Goal: Task Accomplishment & Management: Use online tool/utility

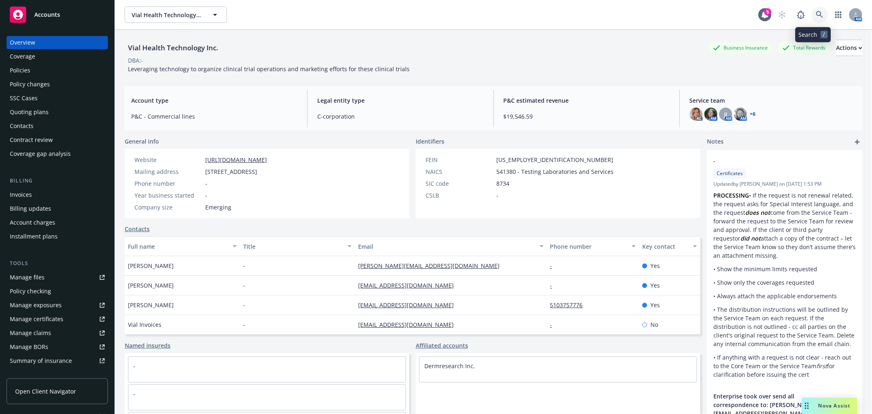
click at [817, 11] on link at bounding box center [820, 15] width 16 height 16
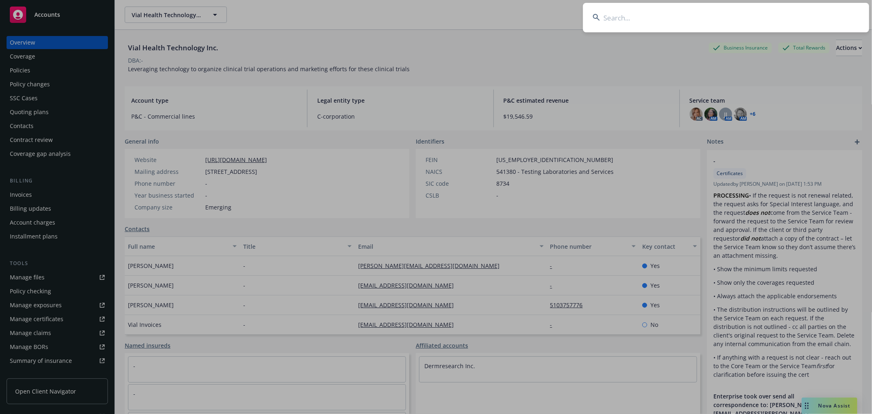
click at [679, 25] on input at bounding box center [726, 17] width 286 height 29
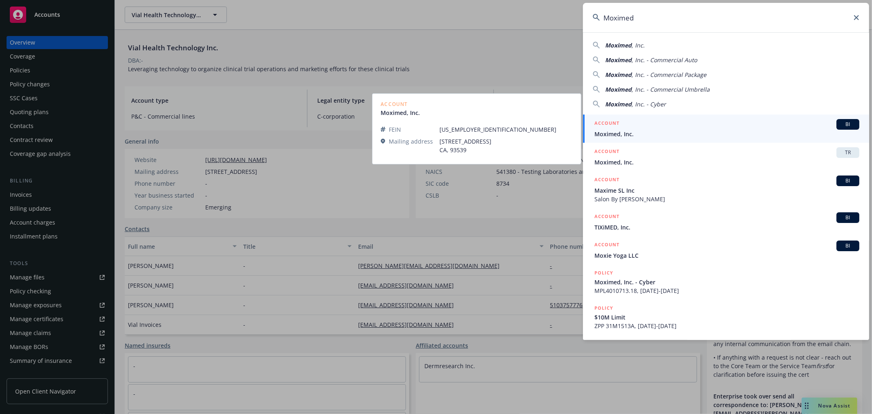
type input "Moximed"
click at [655, 133] on span "Moximed, Inc." at bounding box center [727, 134] width 265 height 9
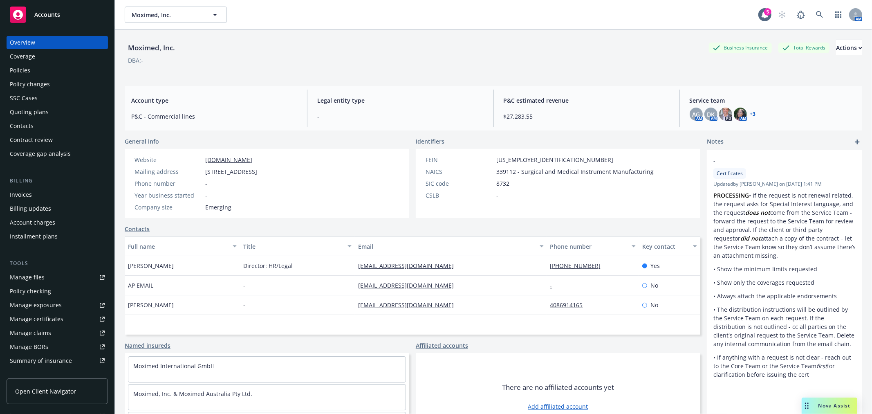
click at [26, 75] on div "Policies" at bounding box center [20, 70] width 20 height 13
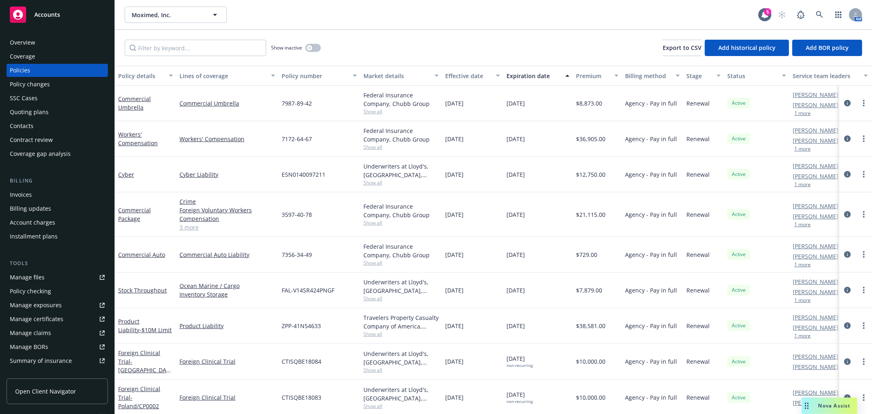
click at [594, 28] on div "Moximed, Inc. Moximed, Inc. 5 AM" at bounding box center [493, 14] width 757 height 29
click at [559, 16] on div "Moximed, Inc. Moximed, Inc." at bounding box center [442, 15] width 634 height 16
click at [448, 31] on div "Show inactive Export to CSV Add historical policy Add BOR policy" at bounding box center [493, 48] width 757 height 36
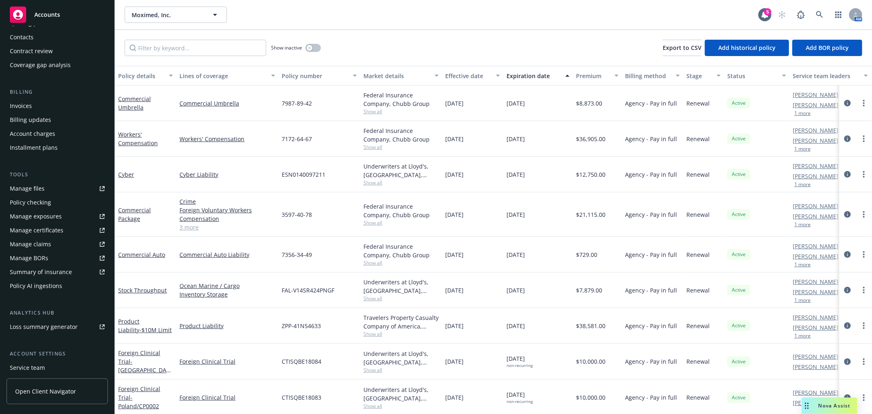
scroll to position [91, 0]
click at [50, 224] on div "Manage certificates" at bounding box center [37, 228] width 54 height 13
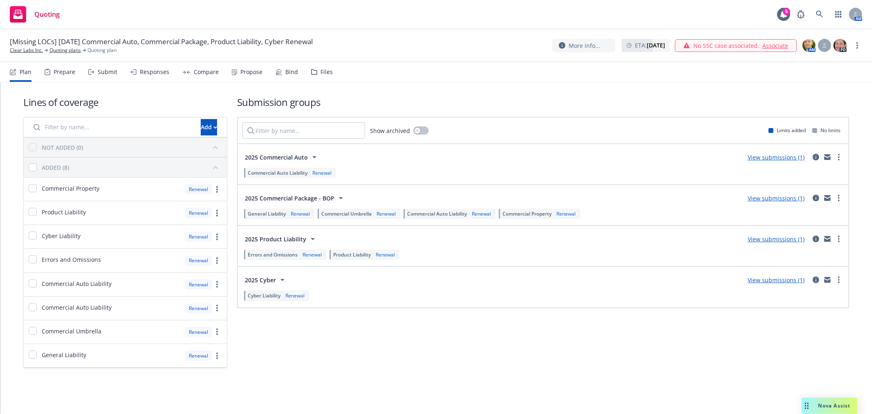
click at [766, 239] on link "View submissions (1)" at bounding box center [776, 239] width 57 height 8
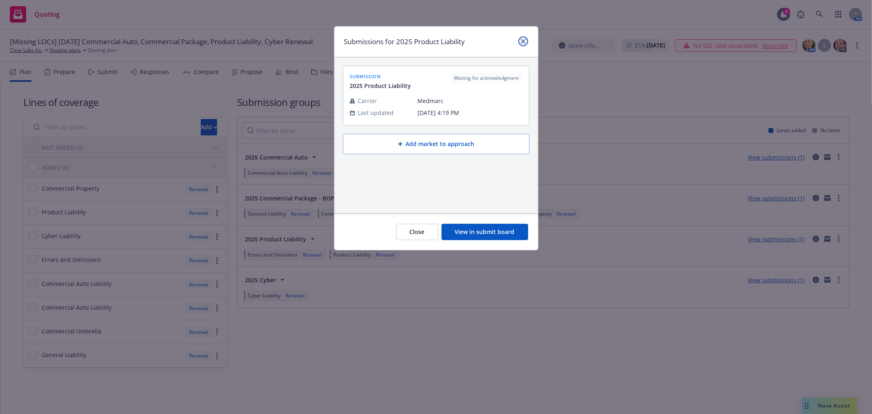
click at [521, 43] on icon "close" at bounding box center [523, 41] width 5 height 5
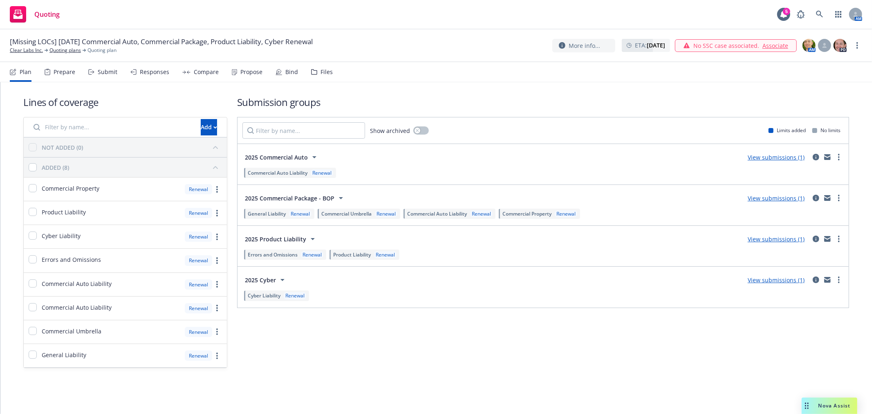
click at [96, 69] on div "Submit" at bounding box center [102, 72] width 29 height 20
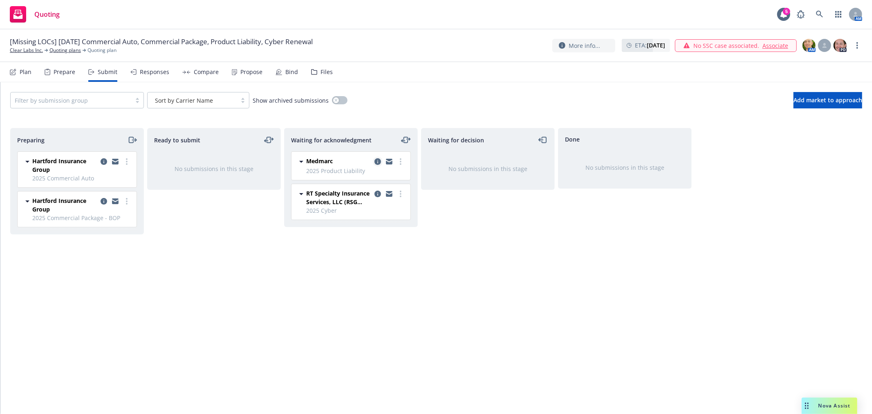
click at [377, 163] on icon "copy logging email" at bounding box center [378, 161] width 7 height 7
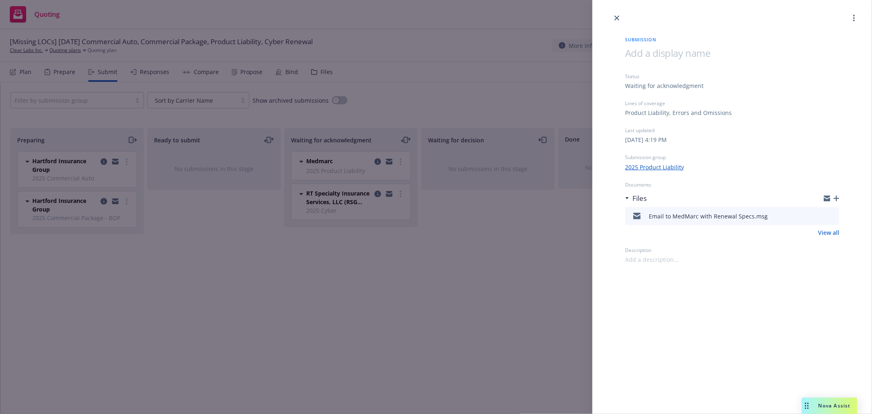
click at [452, 307] on div "Submission Status Waiting for acknowledgment Lines of coverage Product Liabilit…" at bounding box center [436, 207] width 872 height 414
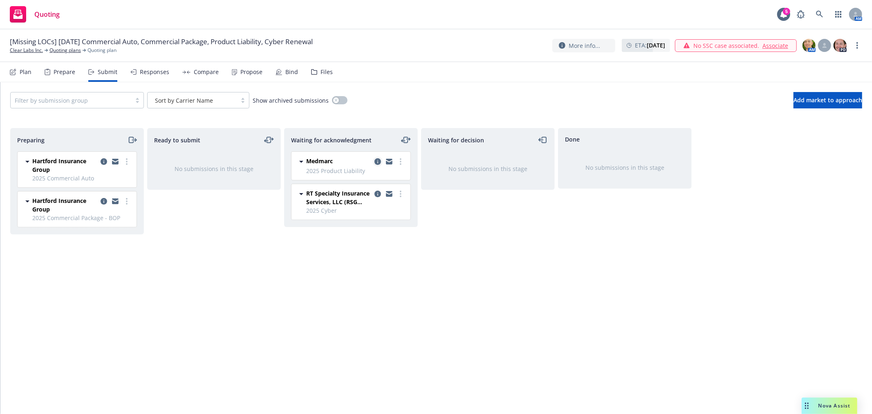
click at [377, 158] on icon "copy logging email" at bounding box center [378, 161] width 7 height 7
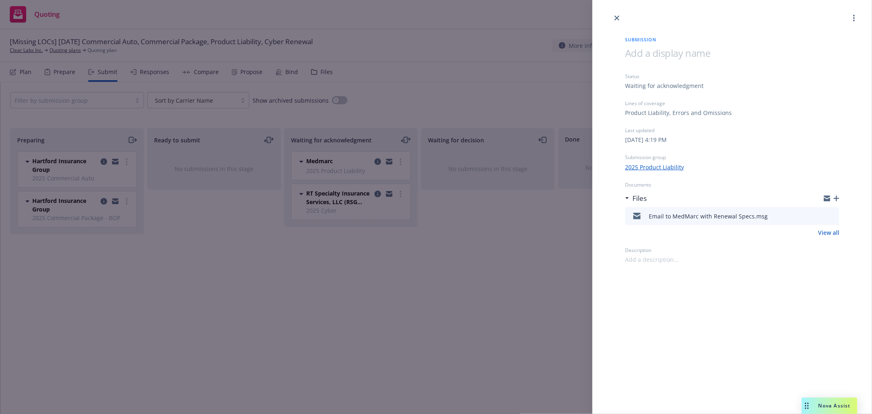
click at [480, 231] on div "Submission Status Waiting for acknowledgment Lines of coverage Product Liabilit…" at bounding box center [436, 207] width 872 height 414
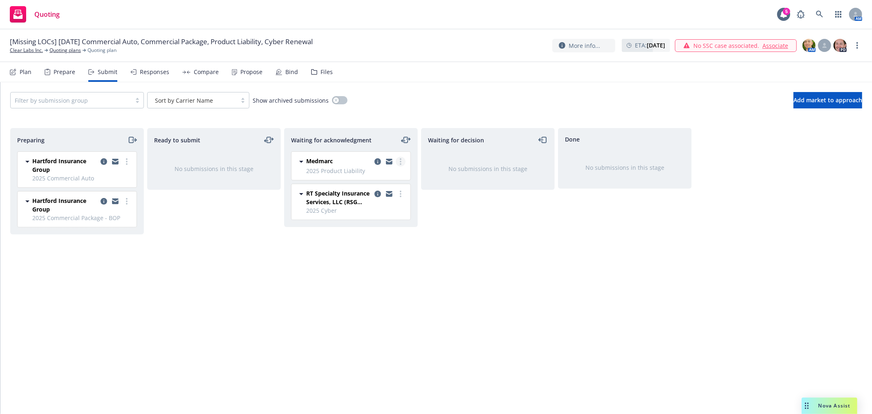
click at [397, 162] on link "more" at bounding box center [401, 162] width 10 height 10
click at [381, 227] on span "Add accepted decision" at bounding box center [364, 228] width 82 height 8
select select "12"
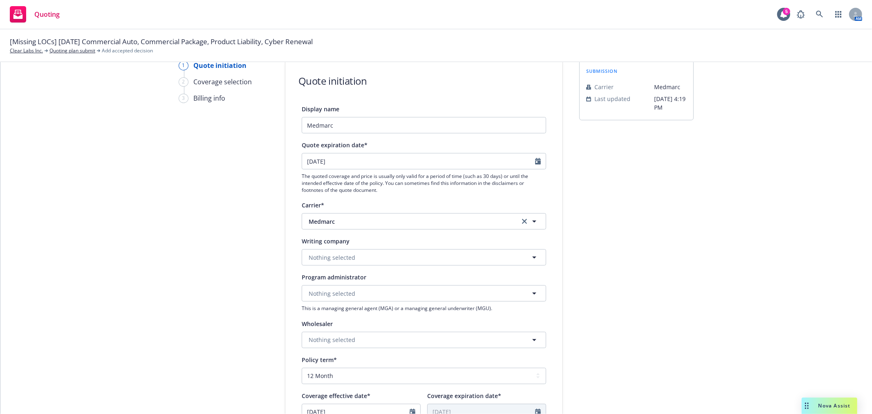
scroll to position [91, 0]
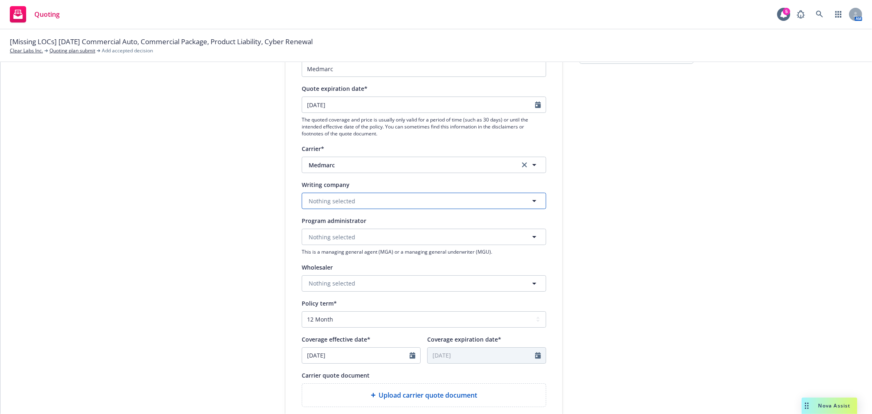
click at [350, 202] on span "Nothing selected" at bounding box center [332, 201] width 47 height 9
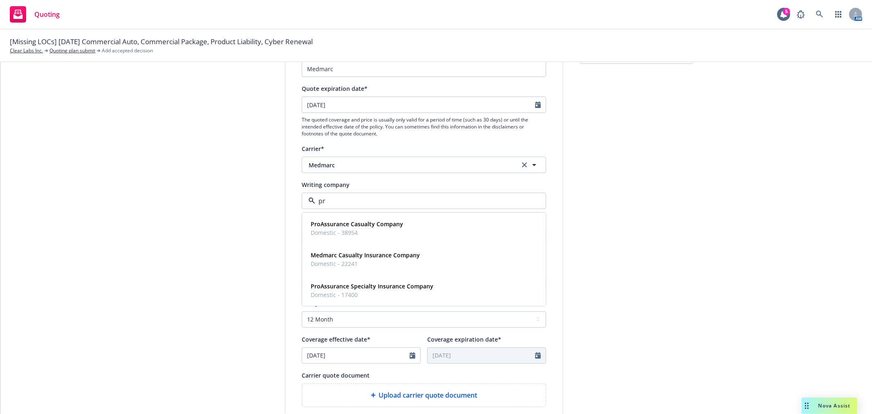
type input "pro"
click at [350, 228] on span "ProAssurance Casualty Company" at bounding box center [357, 224] width 92 height 9
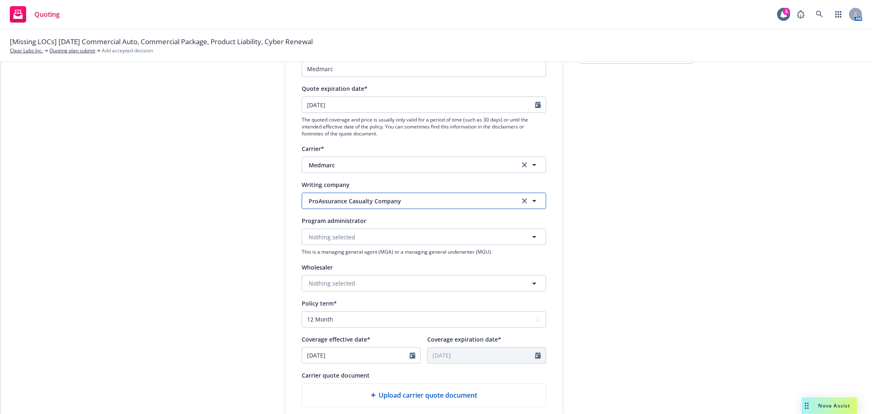
click at [419, 196] on button "ProAssurance Casualty Company" at bounding box center [424, 201] width 245 height 16
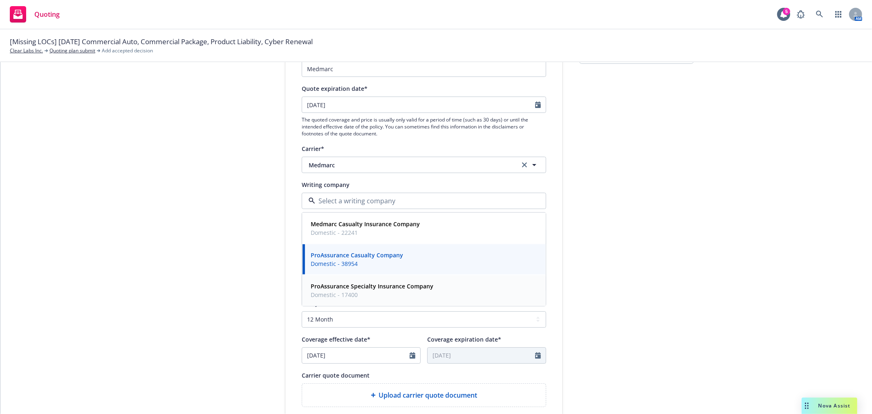
click at [394, 287] on strong "ProAssurance Specialty Insurance Company" at bounding box center [372, 286] width 123 height 8
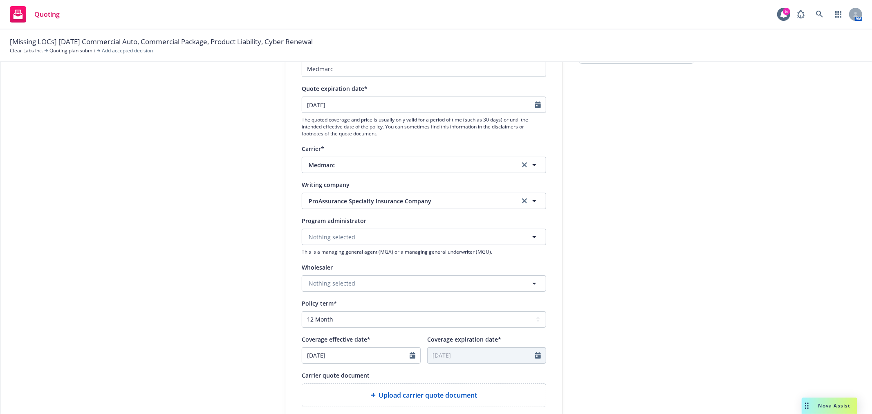
click at [694, 257] on div "1 Quote initiation 2 Coverage selection 3 Billing info Quote initiation Display…" at bounding box center [436, 278] width 852 height 548
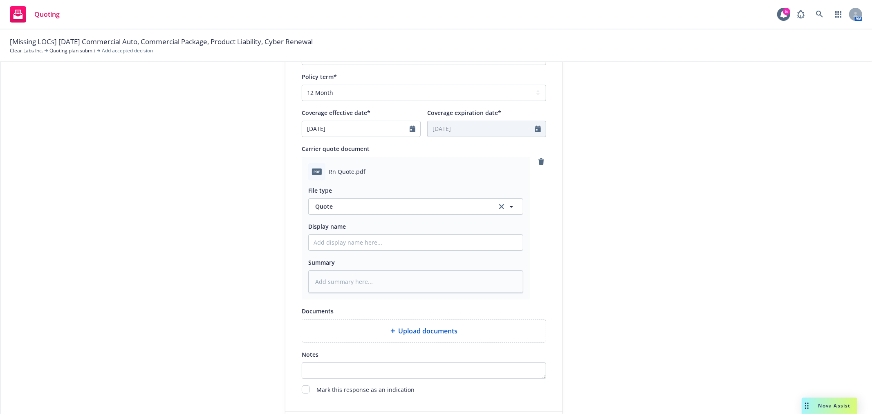
scroll to position [318, 0]
click at [332, 241] on input "Display name" at bounding box center [416, 242] width 214 height 16
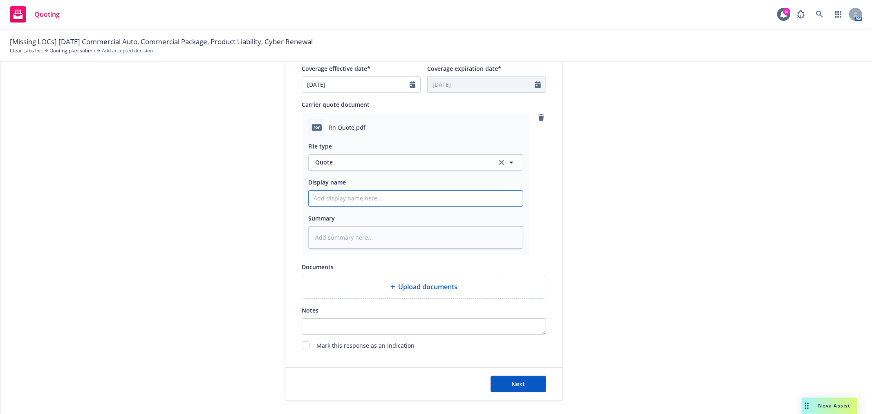
scroll to position [402, 0]
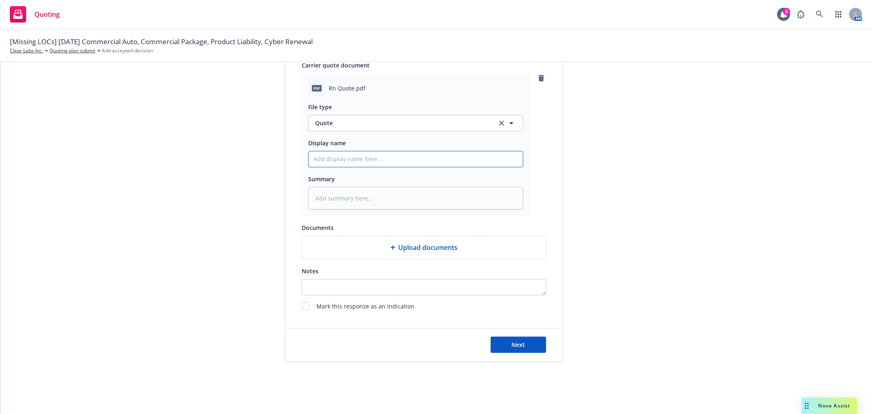
click at [331, 155] on input "Display name" at bounding box center [416, 159] width 214 height 16
type textarea "x"
type input "C"
type textarea "x"
type input "Cl"
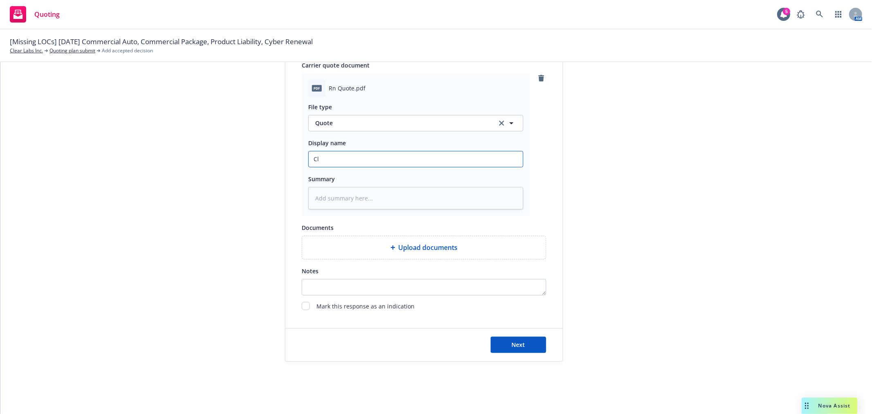
type textarea "x"
type input "C"
type textarea "x"
type input "R"
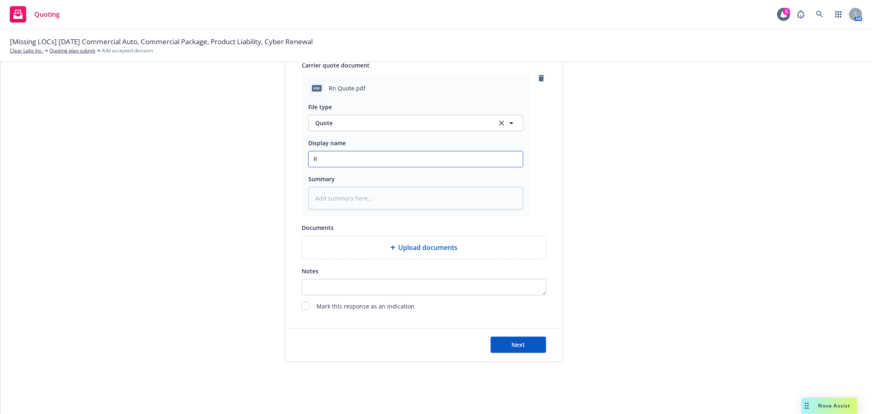
type textarea "x"
type input "Re"
type textarea "x"
type input "Ren"
type textarea "x"
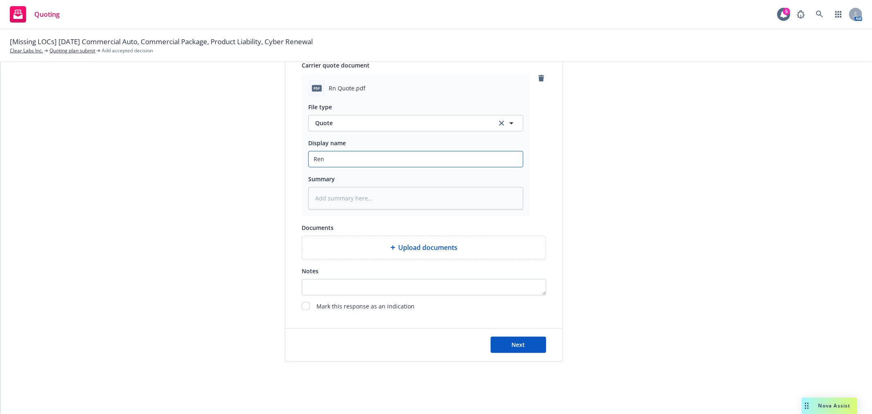
type input "Rene"
type textarea "x"
type input "Renew"
type textarea "x"
type input "Rene"
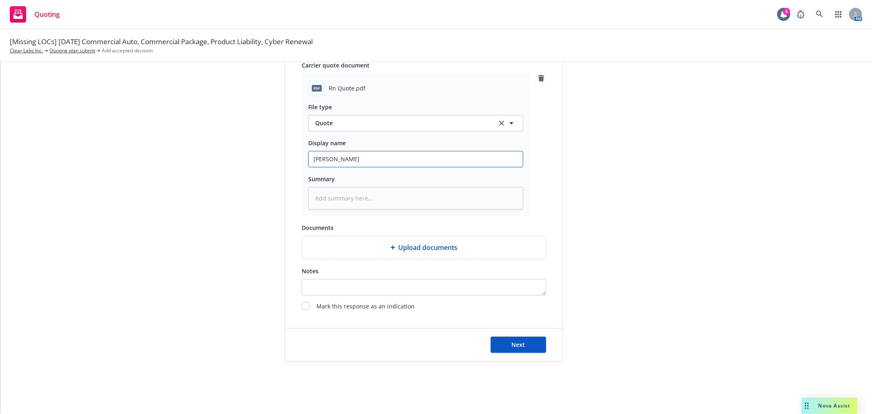
type textarea "x"
type input "Ren"
type textarea "x"
type input "Re"
type textarea "x"
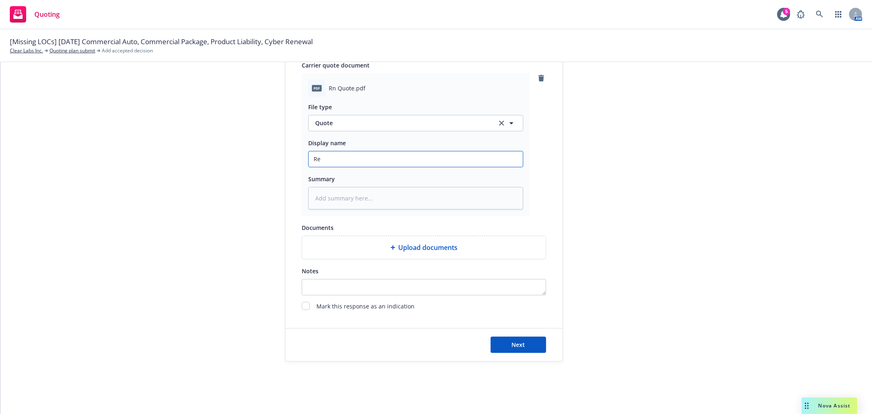
type input "R"
type textarea "x"
type input "P"
type textarea "x"
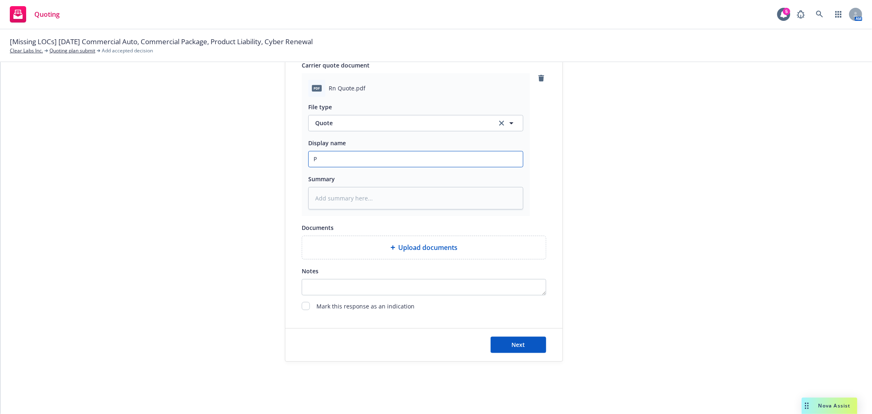
type input "Pr"
type textarea "x"
type input "Pro"
type textarea "x"
type input "Prod"
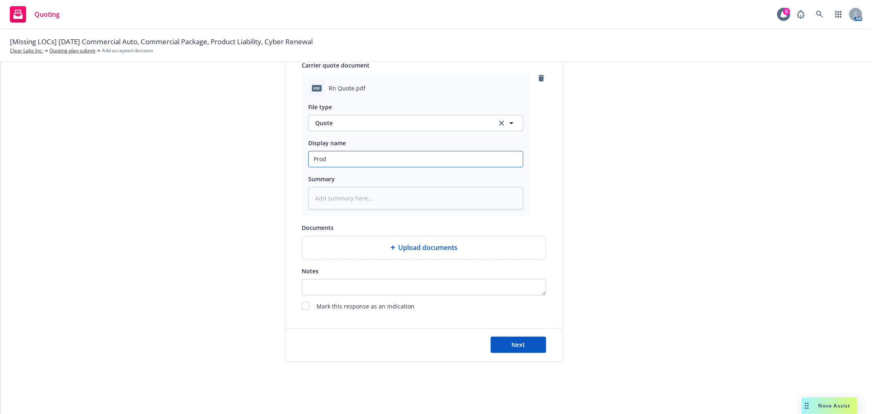
type textarea "x"
type input "Produ"
type textarea "x"
type input "Produc"
type textarea "x"
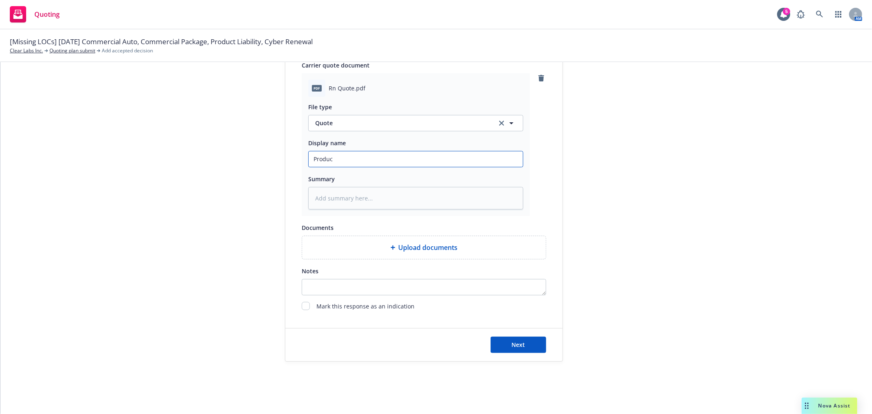
type input "Product"
type textarea "x"
type input "Product"
type textarea "x"
type input "Product L"
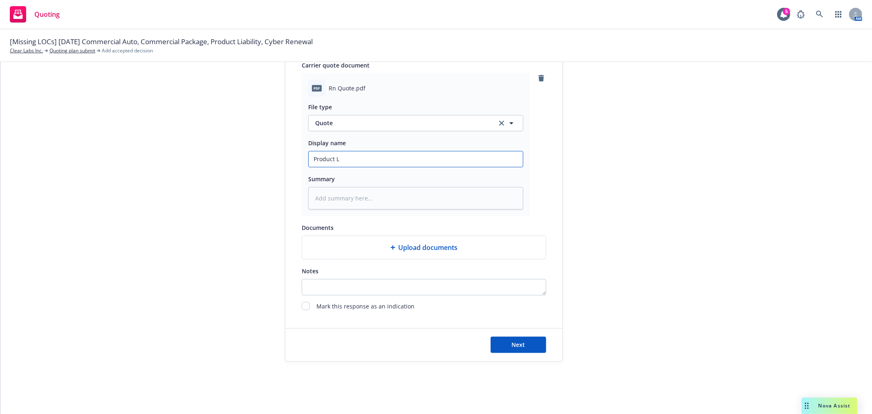
type textarea "x"
type input "Product Li"
type textarea "x"
type input "Product Lia"
type textarea "x"
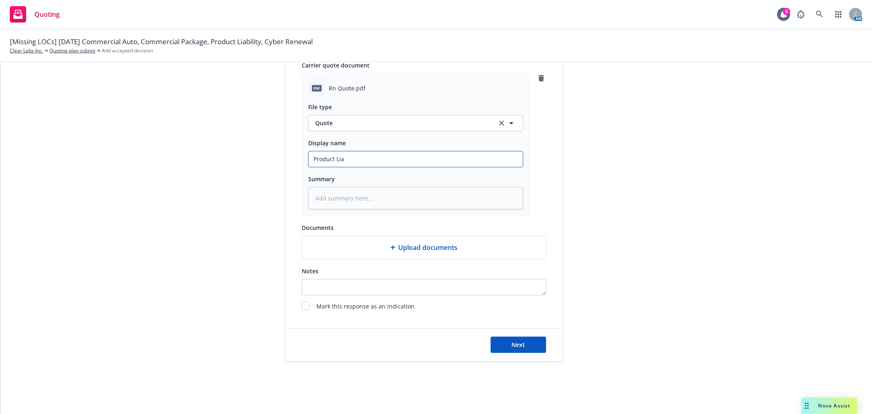
type input "Product Liab"
type textarea "x"
type input "Product Liabi"
type textarea "x"
type input "Product Liabil"
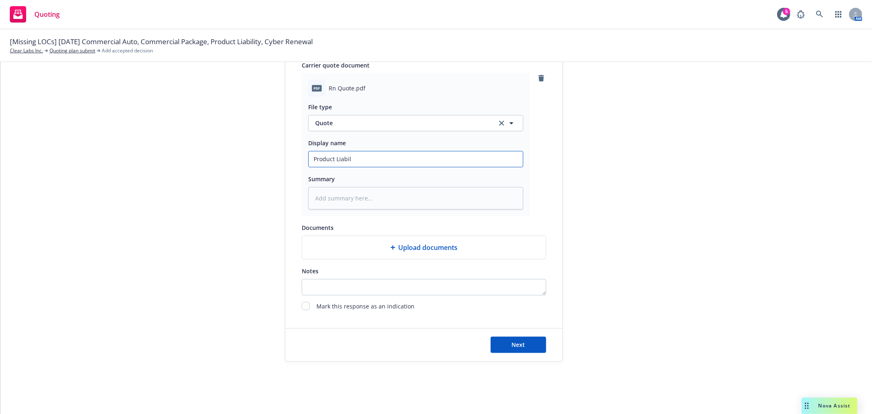
type textarea "x"
type input "Product Liabili"
type textarea "x"
type input "Product Liabilit"
type textarea "x"
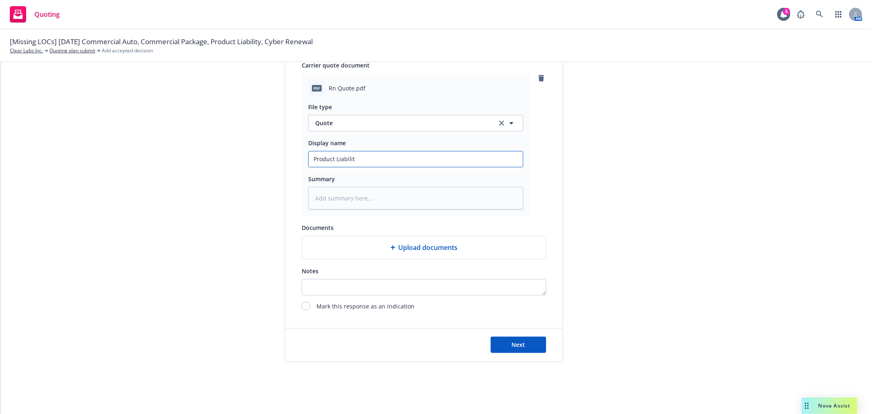
type input "Product Liability"
type textarea "x"
type input "Product Liability"
type textarea "x"
type input "Product Liability R"
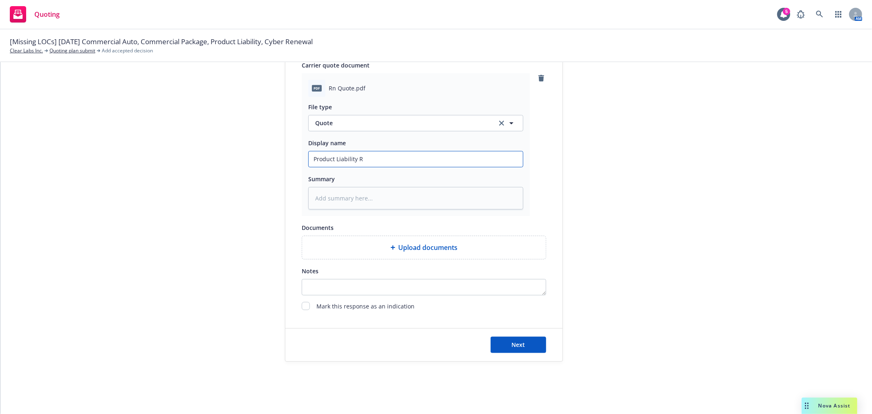
type textarea "x"
type input "Product Liability Re"
type textarea "x"
type input "Product Liability Ren"
type textarea "x"
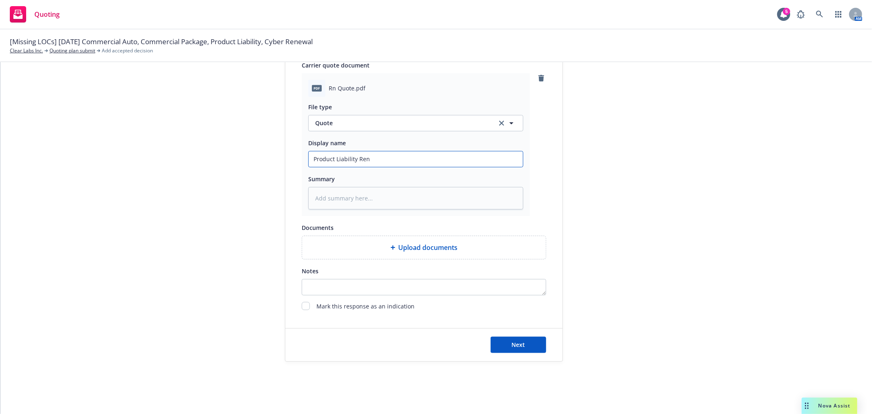
type input "Product Liability Rene"
type textarea "x"
type input "Product Liability Renew"
type textarea "x"
type input "Product Liability Renewa"
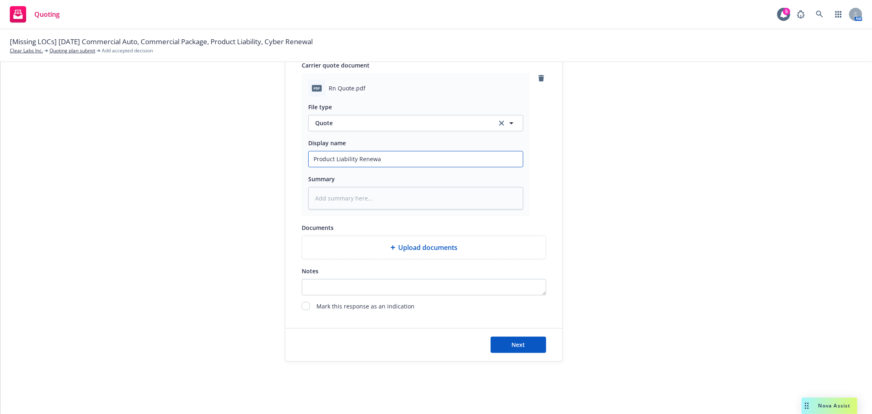
type textarea "x"
type input "Product Liability Renewal"
type textarea "x"
type input "Product Liability Renewal"
type textarea "x"
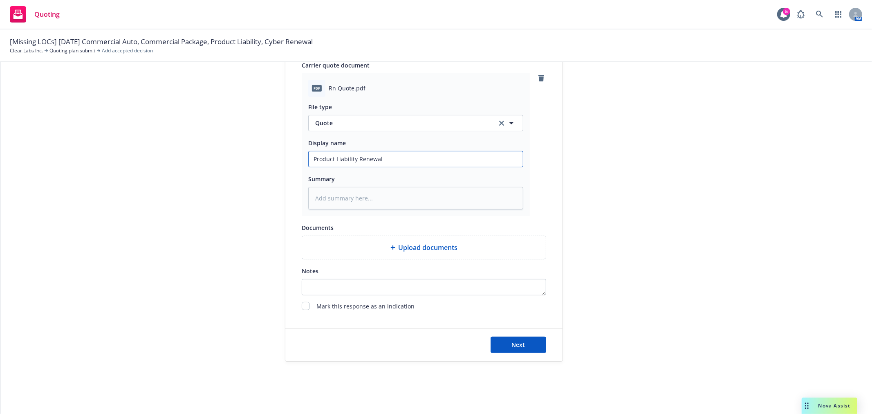
type input "Product Liability Renewal Q"
type textarea "x"
type input "Product Liability Renewal Qu"
type textarea "x"
type input "Product Liability Renewal Quo"
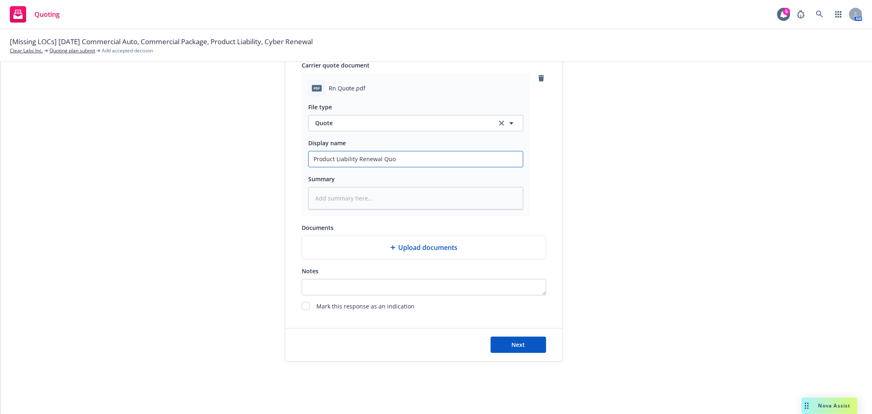
type textarea "x"
type input "Product Liability Renewal Quot"
type textarea "x"
type input "Product Liability Renewal Quote"
type textarea "x"
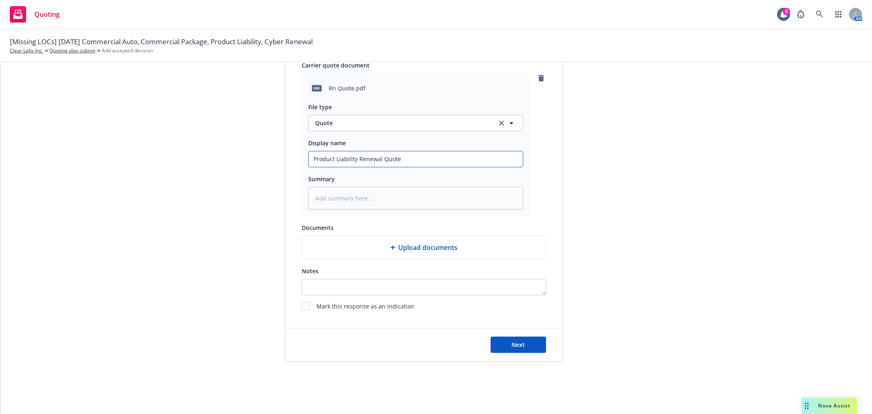
type input "Product Liability Renewal Quote"
type textarea "x"
type input "Product Liability Renewal Quote"
type textarea "x"
type input "Product Liability M Renewal Quote"
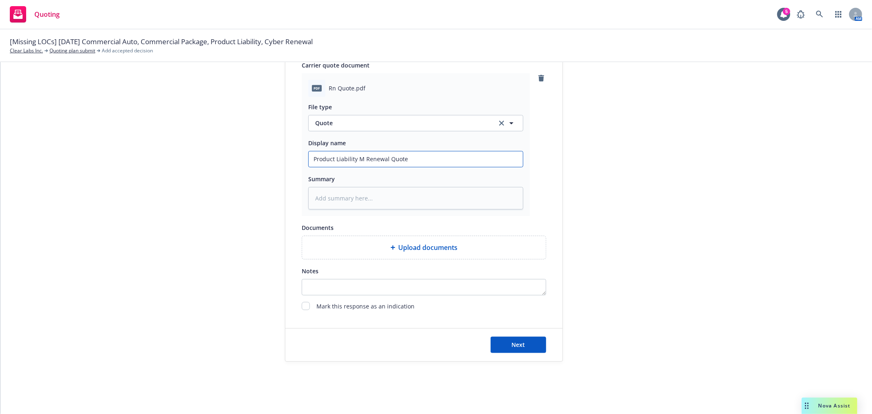
type textarea "x"
type input "Product Liability Me Renewal Quote"
type textarea "x"
type input "Product Liability Med Renewal Quote"
type textarea "x"
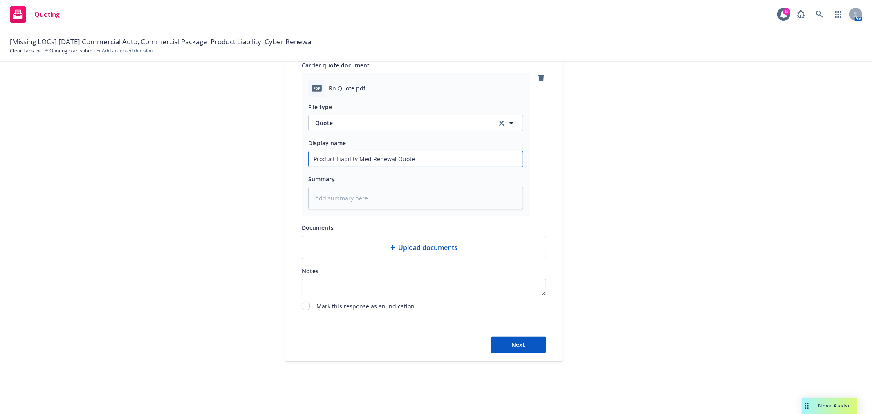
type input "Product Liability Medm Renewal Quote"
type textarea "x"
type input "Product Liability Medma Renewal Quote"
type textarea "x"
type input "Product Liability Medmar Renewal Quote"
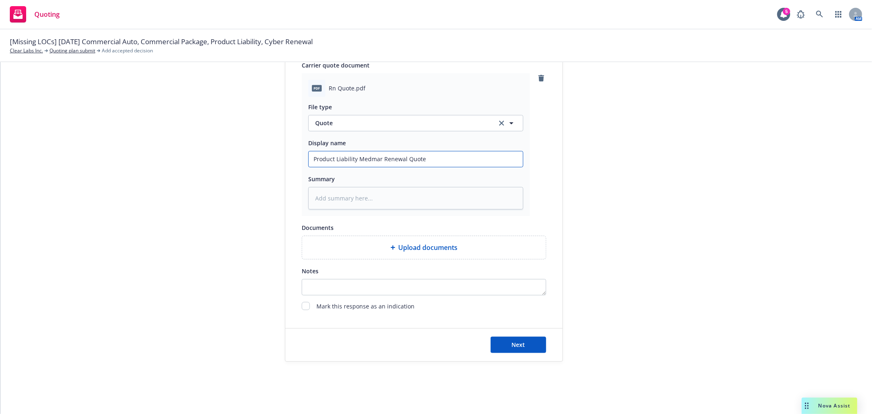
type textarea "x"
type input "Product Liability Medmarc Renewal Quote"
click at [649, 214] on div "submission Carrier Medmarc Last updated 9/25, 4:19 PM" at bounding box center [636, 27] width 114 height 667
type textarea "x"
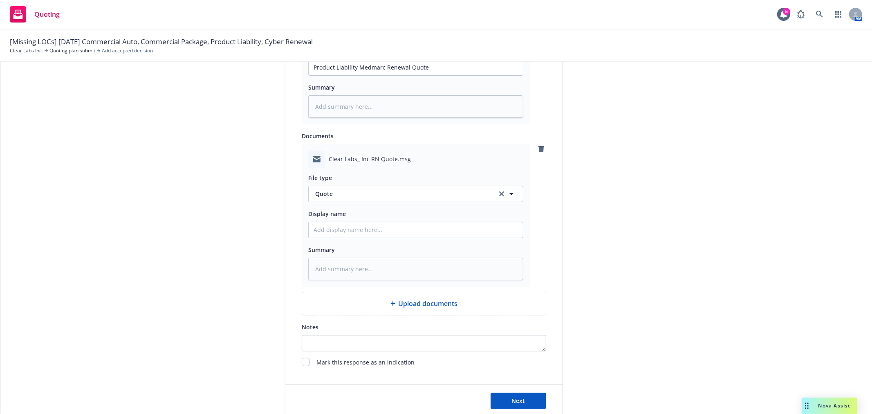
scroll to position [493, 0]
click at [416, 195] on span "Quote" at bounding box center [401, 192] width 172 height 9
type input "email"
click at [389, 217] on div "Email" at bounding box center [416, 216] width 204 height 12
click at [366, 227] on input "Display name" at bounding box center [416, 229] width 214 height 16
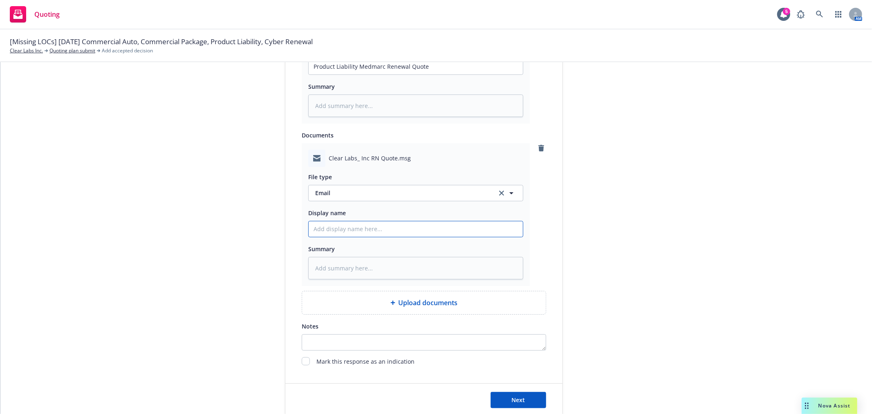
type textarea "x"
type input "E"
type textarea "x"
type input "Em"
type textarea "x"
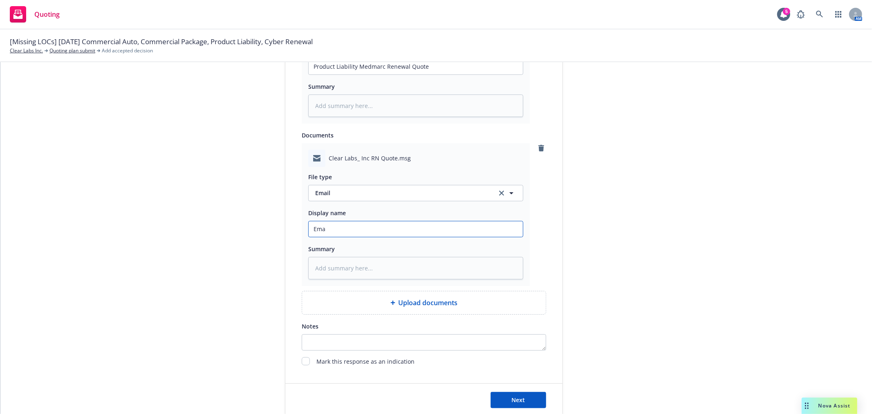
type input "Emai"
type textarea "x"
type input "Email"
type textarea "x"
type input "Email"
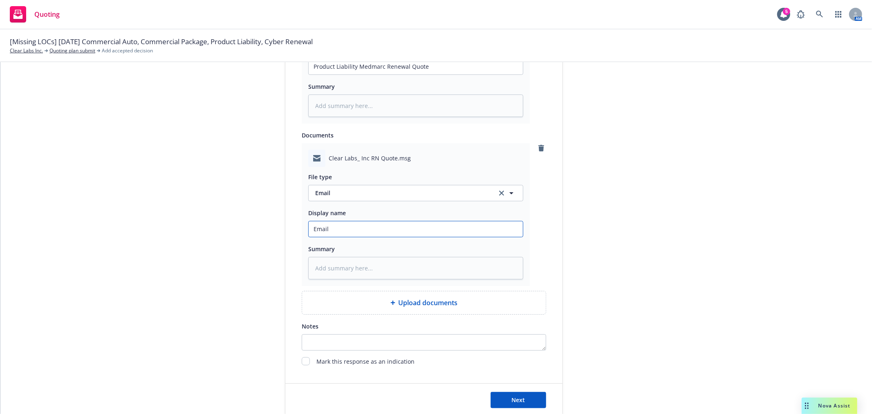
type textarea "x"
type input "Email f"
type textarea "x"
type input "Email fr"
type textarea "x"
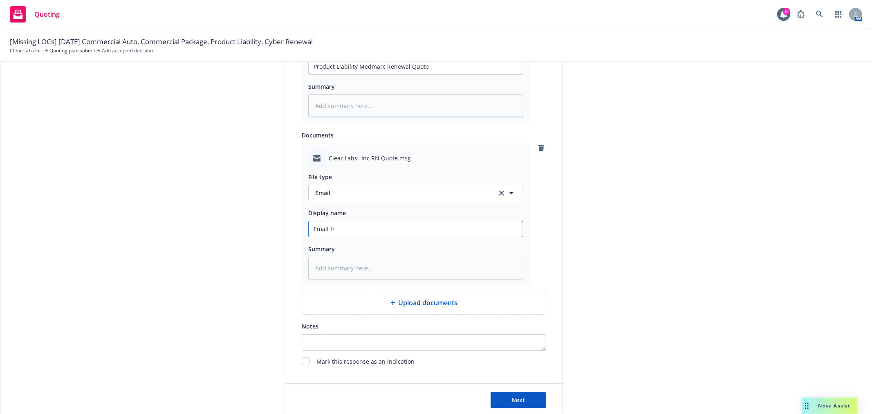
type input "Email fro"
type textarea "x"
type input "Email from"
type textarea "x"
type input "Email from"
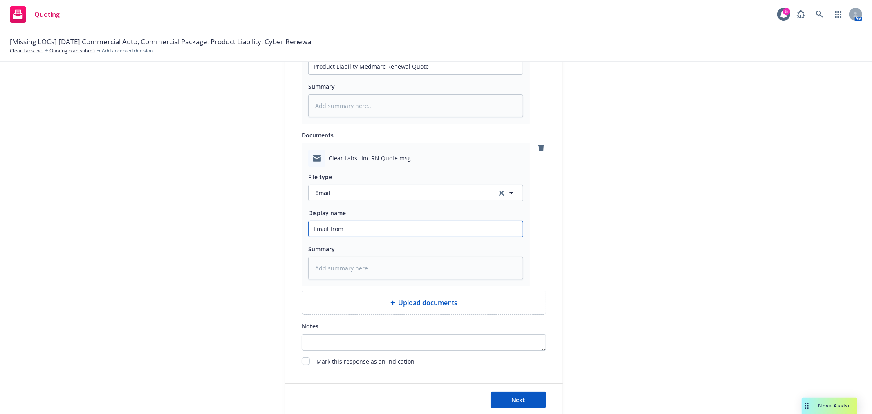
type textarea "x"
type input "Email from M"
type textarea "x"
type input "Email from Me"
type textarea "x"
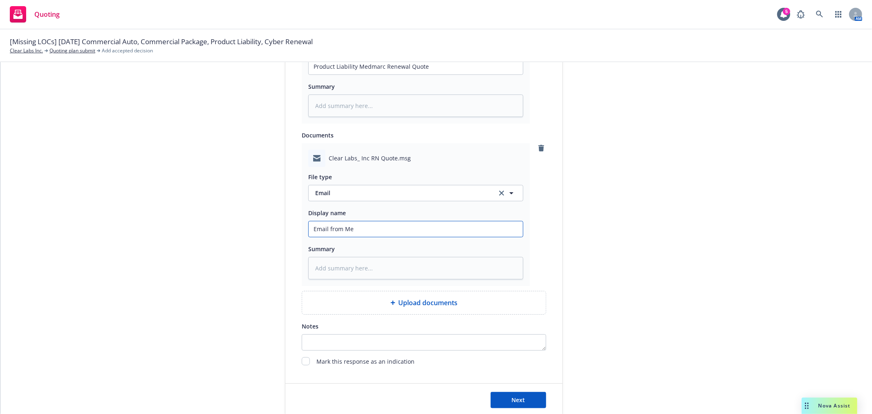
type input "Email from Med"
type textarea "x"
type input "Email from Medm"
type textarea "x"
type input "Email from Medma"
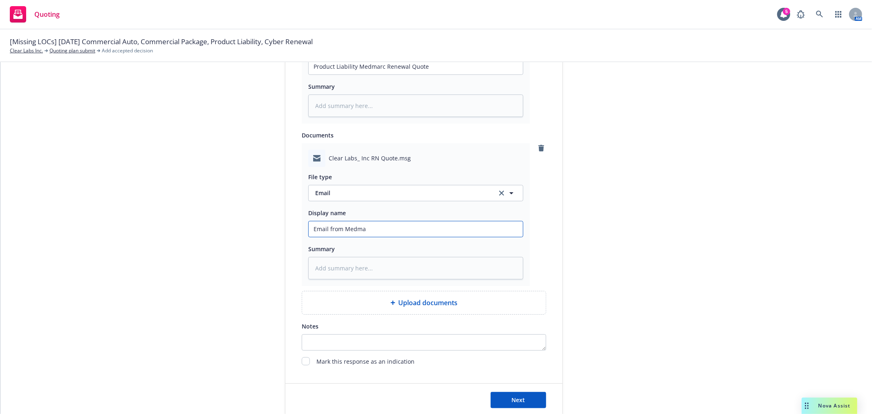
type textarea "x"
type input "Email from Medmar"
type textarea "x"
type input "Email from Medmarc"
type textarea "x"
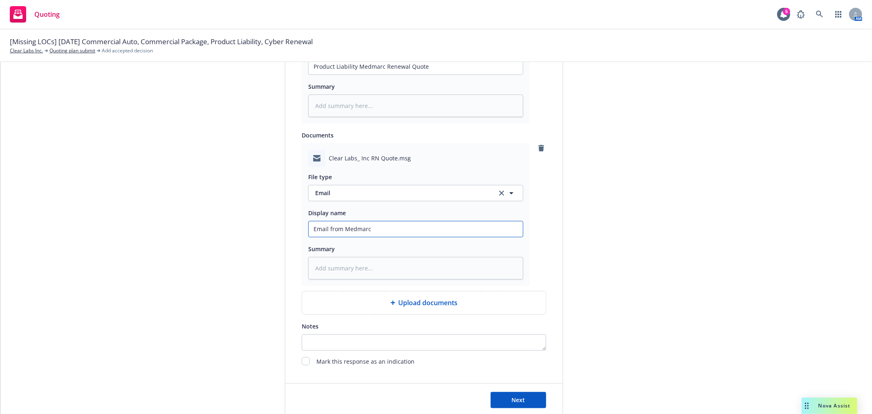
type input "Email from Medmarc"
type textarea "x"
type input "Email from Medmarc w"
type textarea "x"
type input "Email from Medmarc wi"
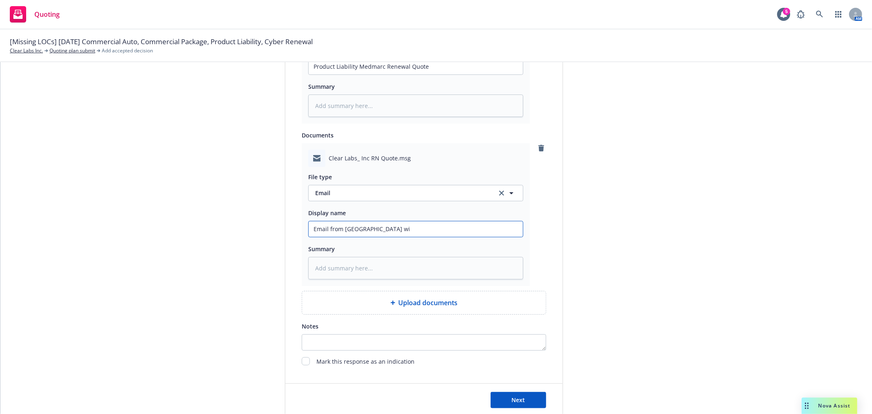
type textarea "x"
type input "Email from Medmarc wit"
type textarea "x"
type input "Email from Medmarc with"
type textarea "x"
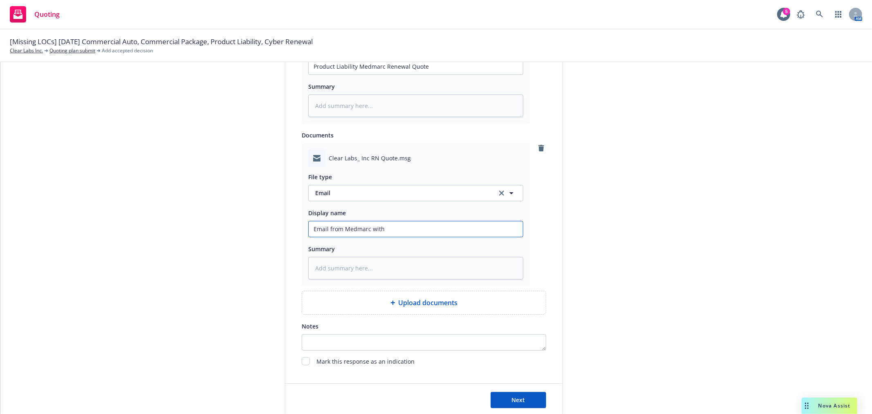
type input "Email from Medmarc with"
type textarea "x"
type input "Email from Medmarc with Q"
type textarea "x"
type input "Email from Medmarc with Qu"
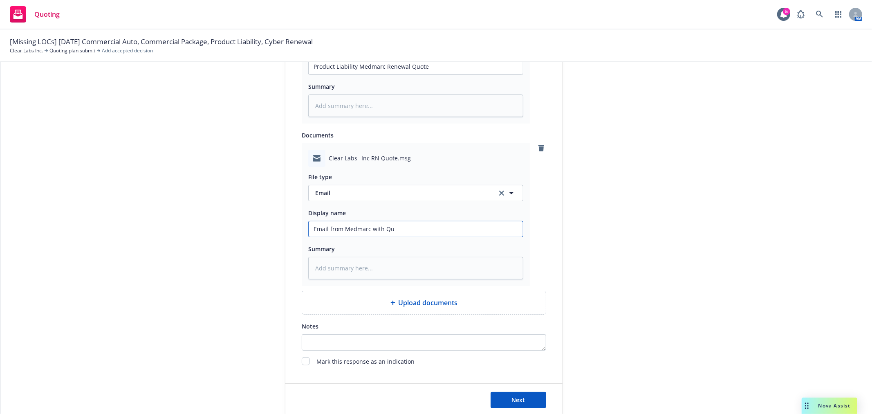
type textarea "x"
type input "Email from Medmarc with Quo"
type textarea "x"
type input "Email from Medmarc with Quot"
type textarea "x"
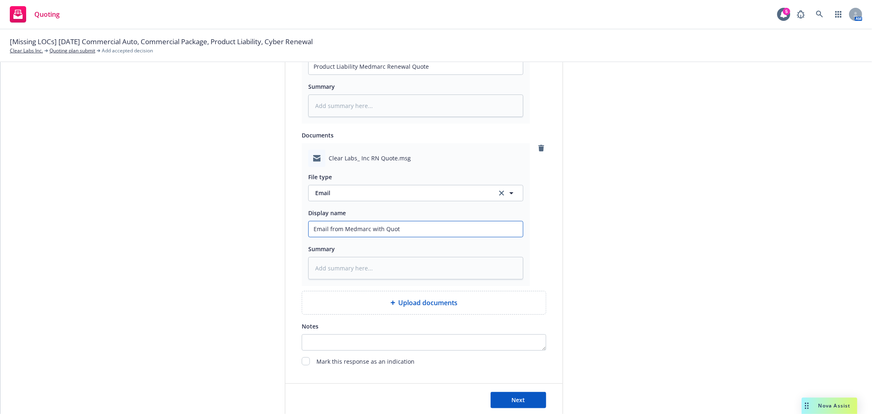
type input "Email from Medmarc with Quote"
type textarea "x"
type input "Email from Medmarc with Quote"
type textarea "x"
type input "Email from Medmarc with Quote A"
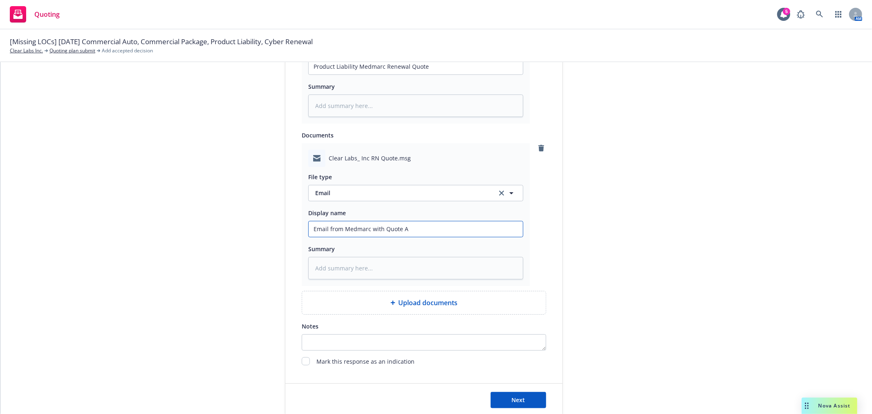
type textarea "x"
type input "Email from Medmarc with Quote At"
type textarea "x"
type input "Email from Medmarc with Quote Att"
type textarea "x"
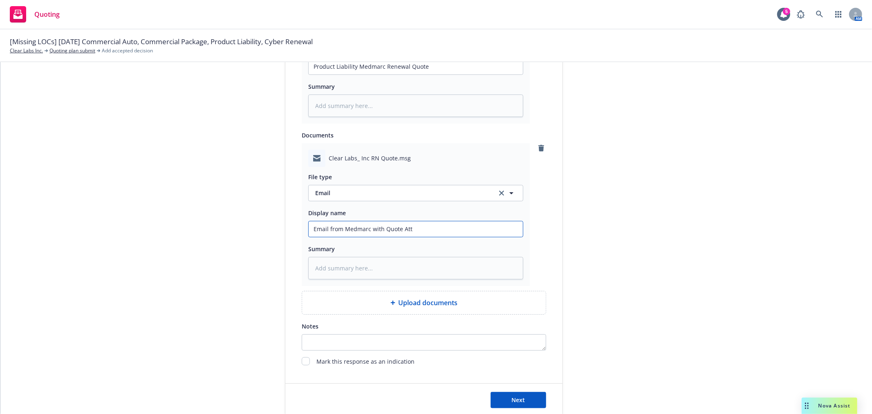
type input "Email from Medmarc with Quote Atta"
type textarea "x"
type input "Email from Medmarc with Quote Attac"
type textarea "x"
type input "Email from Medmarc with Quote Attach"
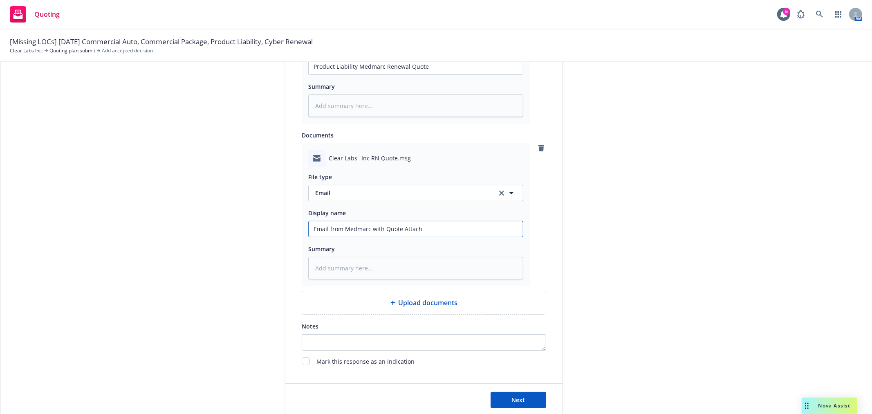
type textarea "x"
type input "Email from Medmarc with Quote Attache"
type textarea "x"
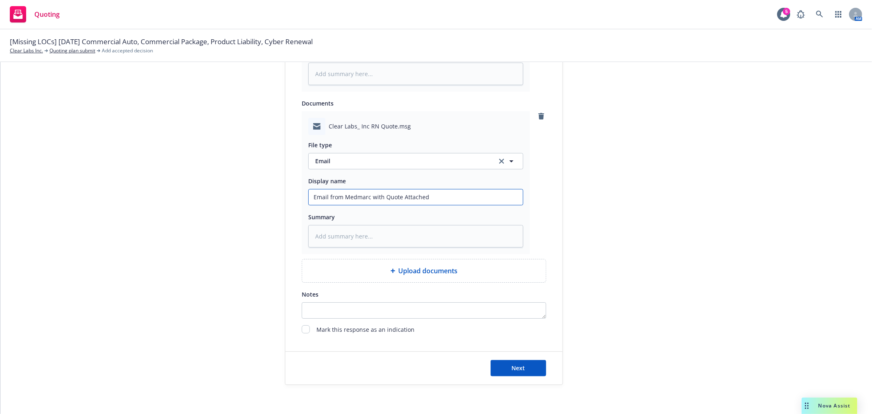
scroll to position [550, 0]
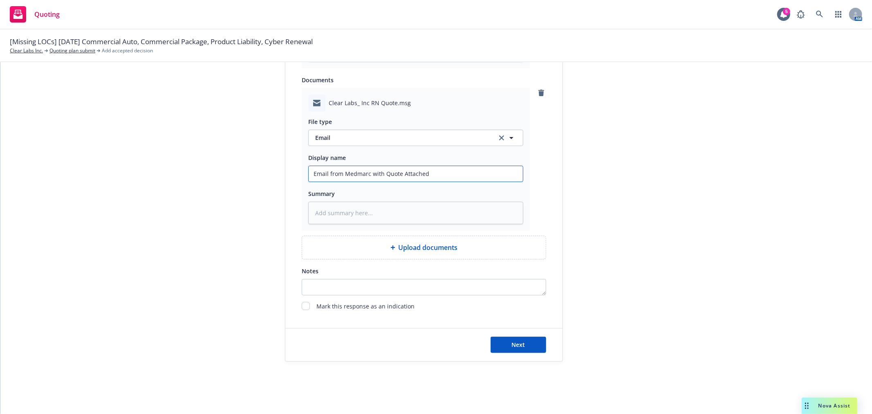
type input "Email from Medmarc with Quote Attached"
click at [524, 353] on div "Next" at bounding box center [423, 344] width 277 height 33
click at [524, 345] on button "Next" at bounding box center [519, 345] width 56 height 16
type textarea "x"
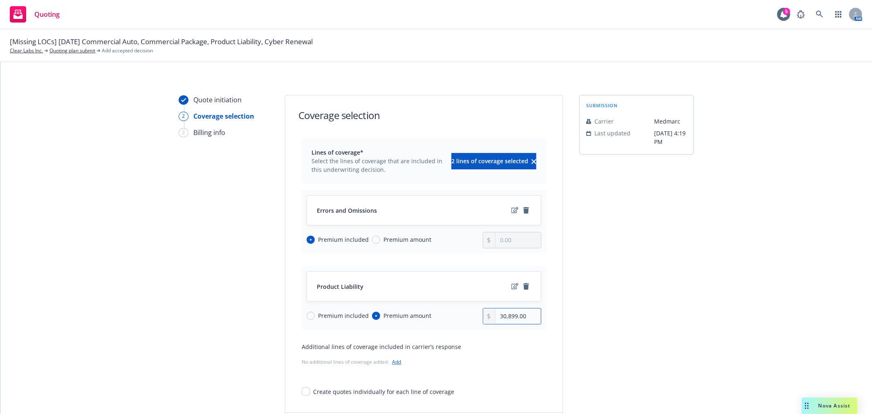
drag, startPoint x: 534, startPoint y: 318, endPoint x: 426, endPoint y: 304, distance: 108.4
click at [426, 304] on div "Product Liability Premium included Premium amount 30,899.00" at bounding box center [424, 297] width 245 height 63
type input "34,010.00"
click at [611, 283] on div "submission Carrier Medmarc Last updated 9/25, 4:19 PM" at bounding box center [636, 270] width 114 height 351
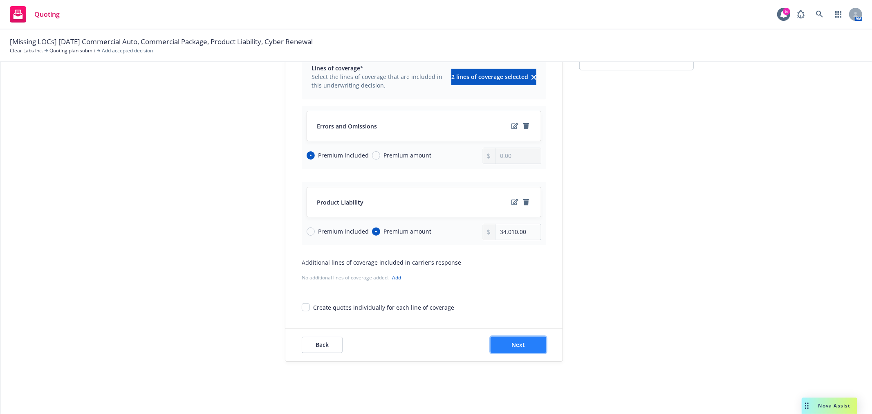
click at [509, 352] on button "Next" at bounding box center [519, 345] width 56 height 16
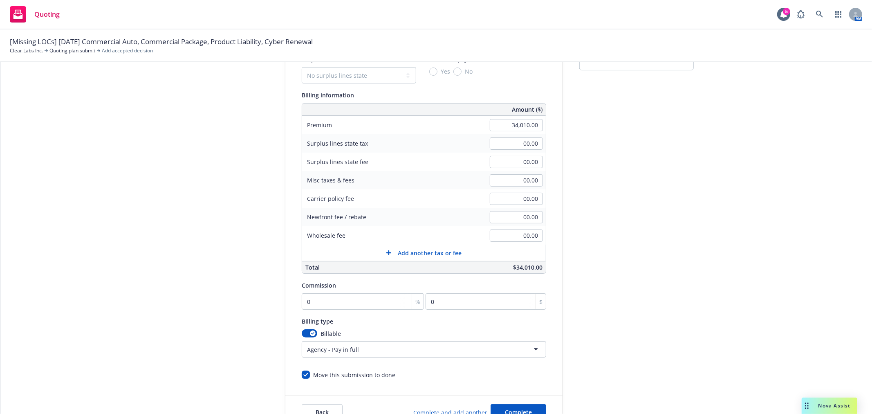
scroll to position [39, 0]
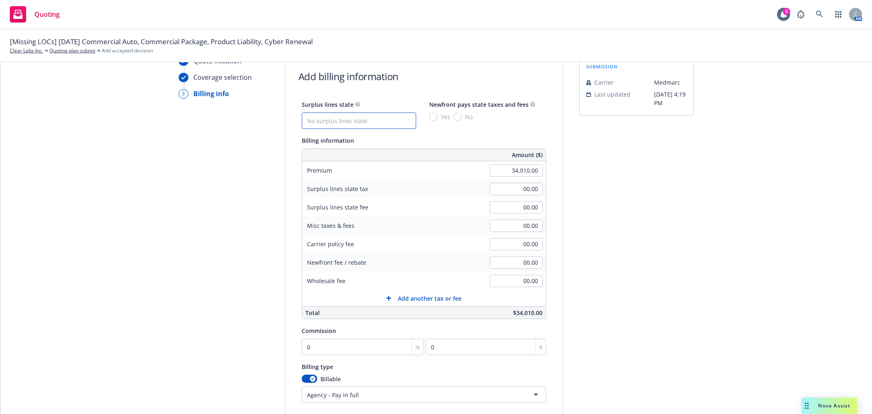
click at [381, 121] on select "No surplus lines state Alaska Alabama Arkansas Arizona California Colorado Conn…" at bounding box center [359, 120] width 114 height 16
select select "CA"
click at [302, 112] on select "No surplus lines state Alaska Alabama Arkansas Arizona California Colorado Conn…" at bounding box center [359, 120] width 114 height 16
type input "1,020.30"
type input "61.22"
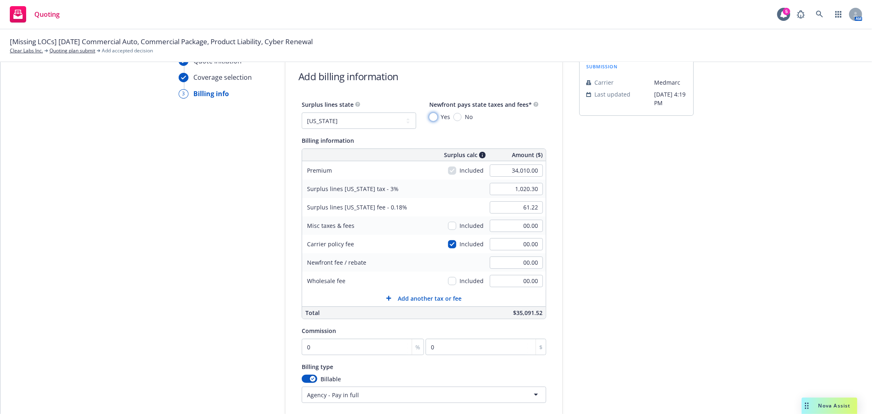
click at [429, 119] on input "Yes" at bounding box center [433, 117] width 8 height 8
radio input "true"
click at [628, 158] on div "submission Carrier Medmarc Last updated 9/25, 4:19 PM" at bounding box center [636, 265] width 114 height 418
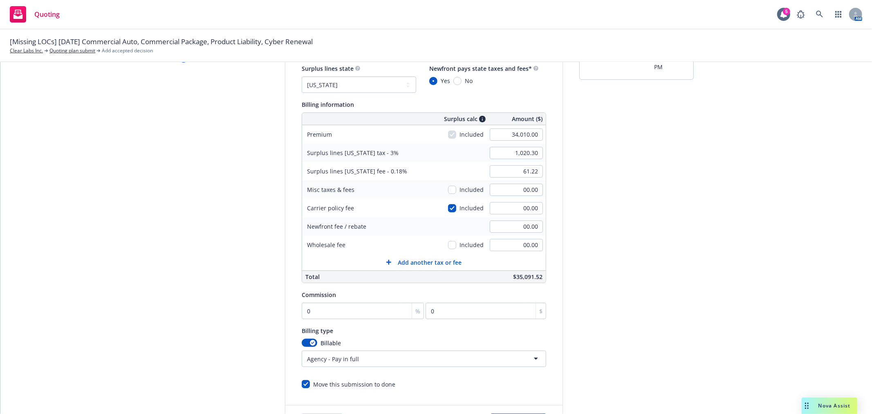
scroll to position [130, 0]
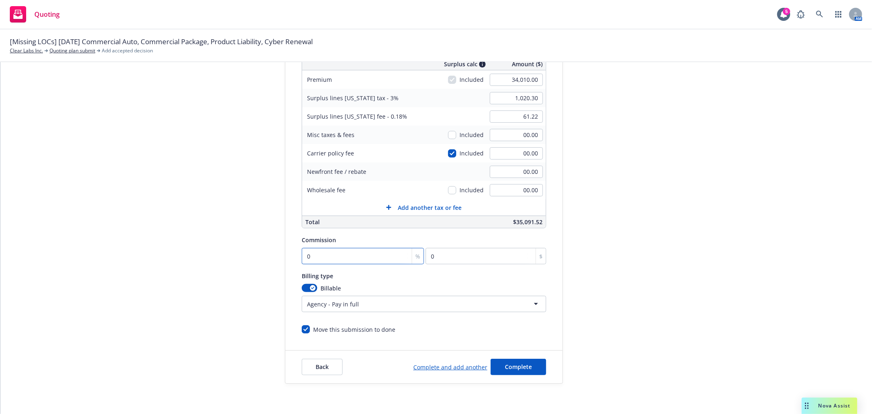
click at [334, 256] on input "0" at bounding box center [363, 256] width 122 height 16
type input "1"
type input "340.1"
type input "16"
type input "5441.6"
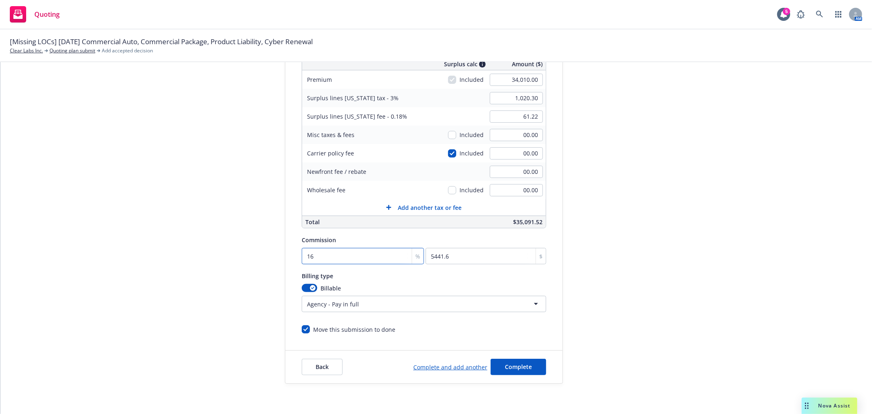
type input "16.5"
type input "5611.65"
type input "16.5"
click at [642, 291] on div "submission Carrier Medmarc Last updated 9/25, 4:19 PM" at bounding box center [636, 174] width 114 height 418
click at [510, 364] on span "Complete" at bounding box center [518, 367] width 27 height 8
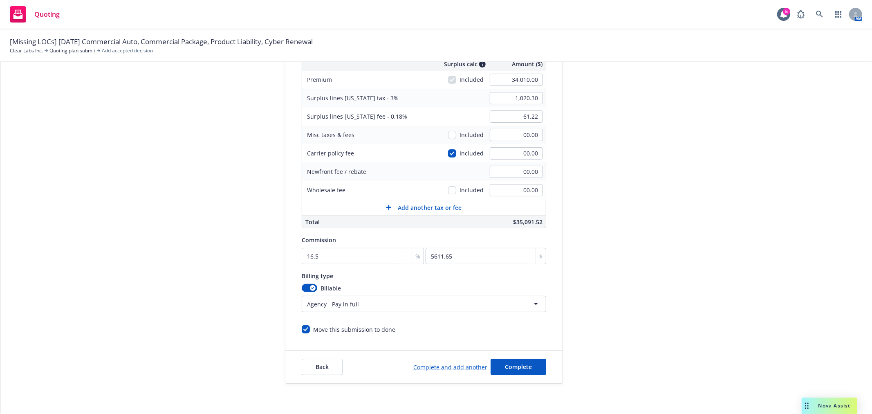
scroll to position [0, 0]
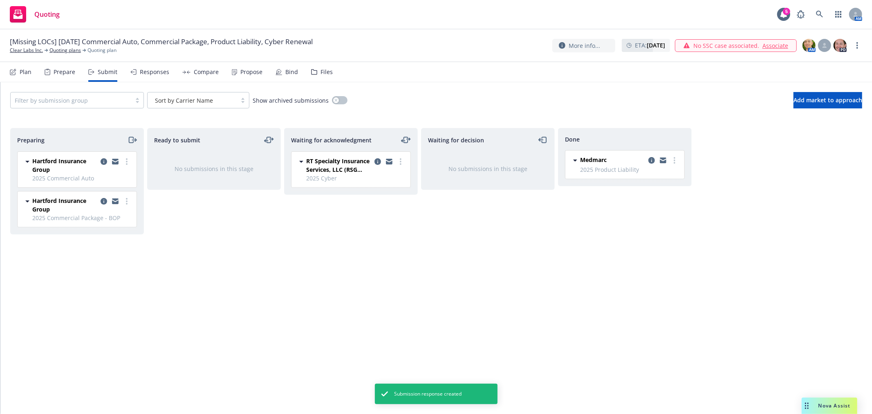
click at [195, 70] on div "Compare" at bounding box center [206, 72] width 25 height 7
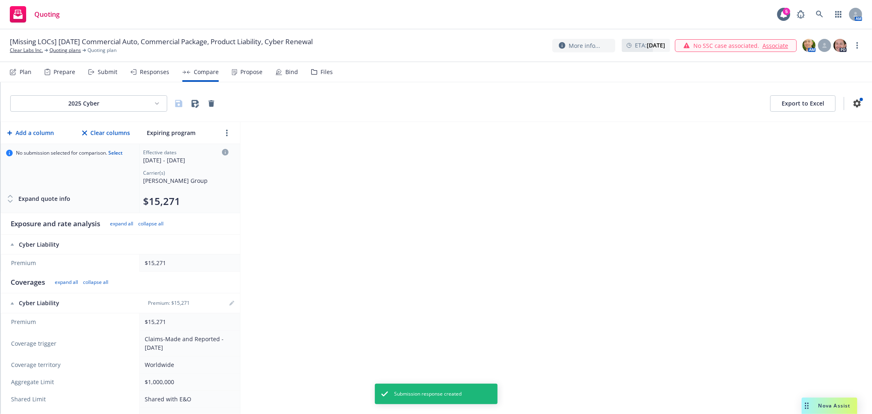
click at [106, 99] on html "Quoting 5 AM [Missing LOCs] 10/22/25 Commercial Auto, Commercial Package, Produ…" at bounding box center [436, 207] width 872 height 414
drag, startPoint x: 325, startPoint y: 151, endPoint x: 198, endPoint y: 123, distance: 130.3
click at [321, 153] on html "Quoting 5 AM [Missing LOCs] 10/22/25 Commercial Auto, Commercial Package, Produ…" at bounding box center [436, 207] width 872 height 414
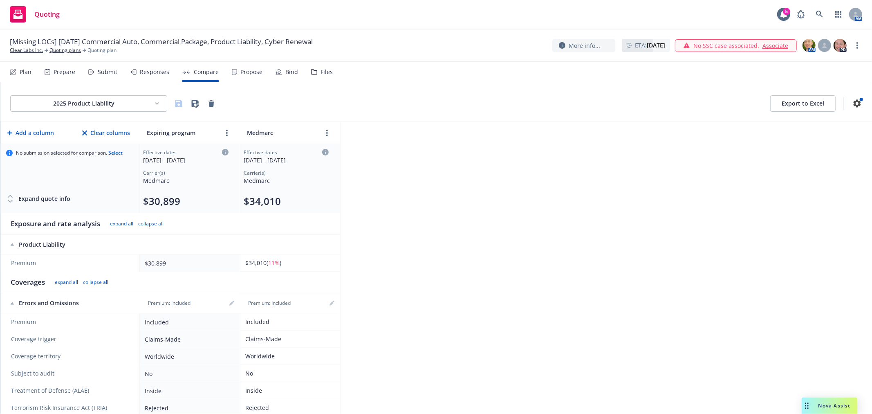
click at [22, 76] on div "Plan" at bounding box center [21, 72] width 22 height 20
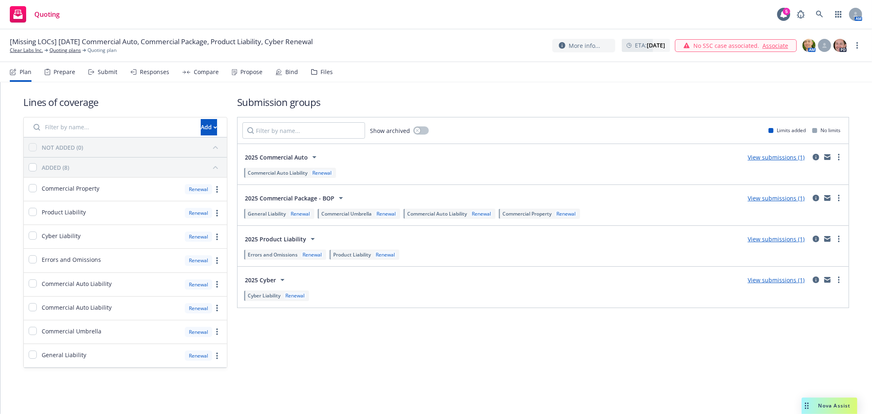
click at [808, 353] on div "Submission groups Show archived Limits added No limits 2025 Commercial Auto Vie…" at bounding box center [543, 231] width 612 height 273
click at [448, 92] on div "Lines of coverage Add NOT ADDED (0) ADDED (8) Commercial Property Renewal Produ…" at bounding box center [436, 231] width 826 height 299
click at [818, 14] on icon at bounding box center [819, 14] width 7 height 7
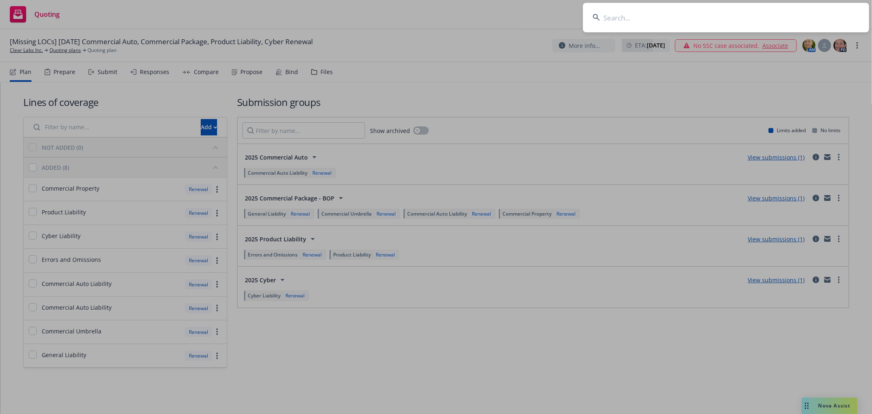
click at [698, 25] on input at bounding box center [726, 17] width 286 height 29
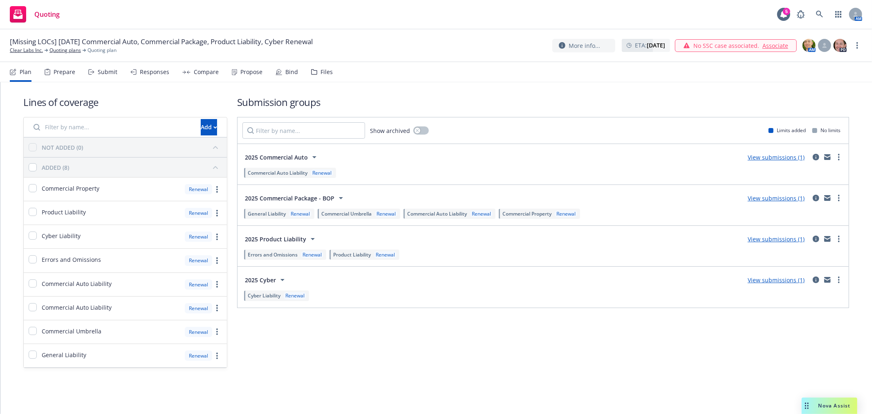
click at [583, 94] on div "Lines of coverage Add NOT ADDED (0) ADDED (8) Commercial Property Renewal Produ…" at bounding box center [436, 231] width 826 height 299
click at [820, 14] on icon at bounding box center [819, 14] width 7 height 7
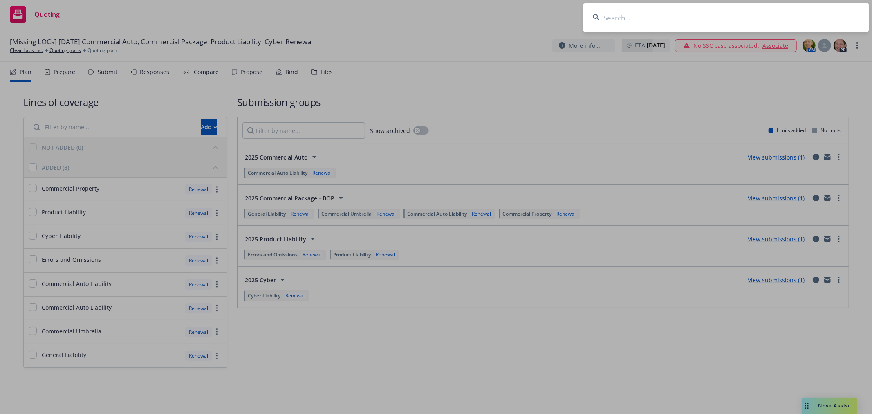
click at [681, 22] on input at bounding box center [726, 17] width 286 height 29
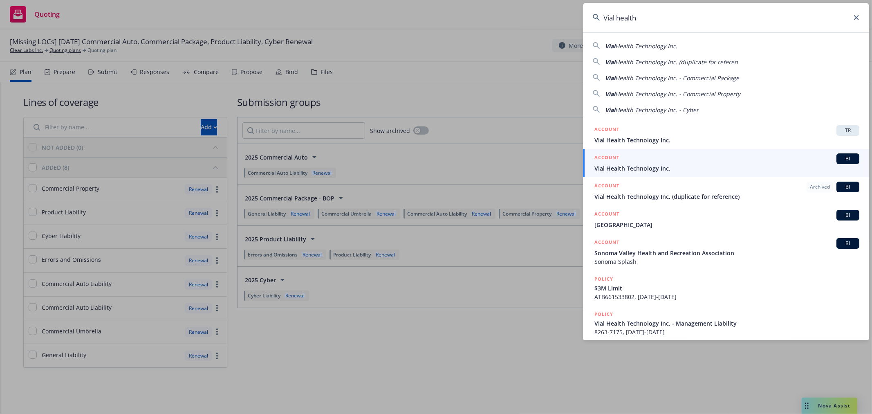
click at [656, 166] on span "Vial Health Technology Inc." at bounding box center [727, 168] width 265 height 9
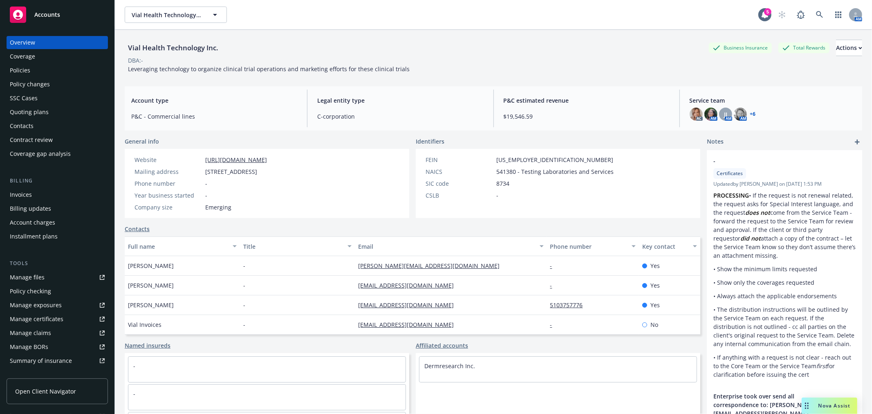
click at [269, 79] on div "Vial Health Technology Inc. Business Insurance Total Rewards Actions DBA: - Lev…" at bounding box center [494, 55] width 738 height 50
click at [35, 113] on div "Quoting plans" at bounding box center [29, 111] width 39 height 13
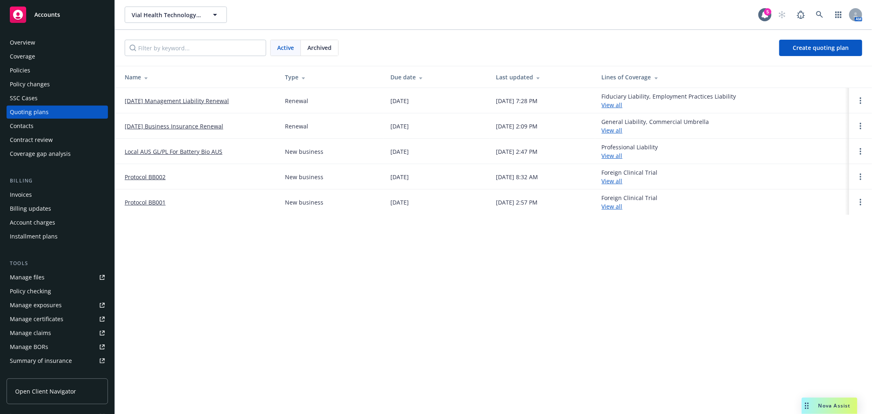
click at [179, 125] on link "[DATE] Business Insurance Renewal" at bounding box center [174, 126] width 99 height 9
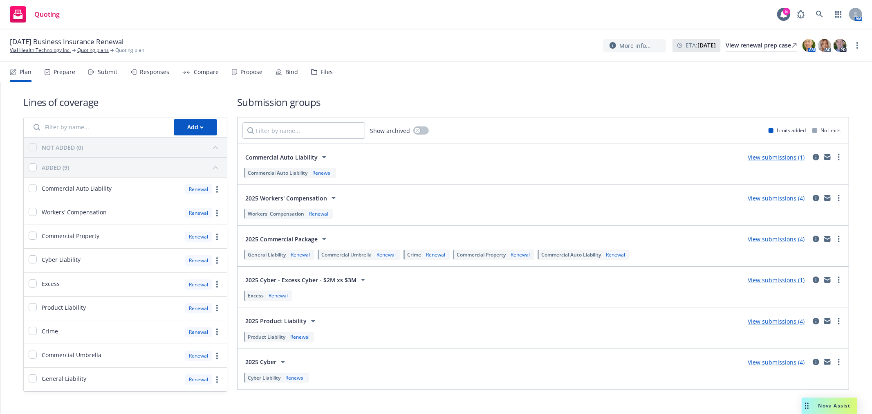
click at [409, 44] on div "10/01/25 Business Insurance Renewal Vial Health Technology Inc. Quoting plans Q…" at bounding box center [436, 45] width 853 height 17
